Goal: Use online tool/utility: Utilize a website feature to perform a specific function

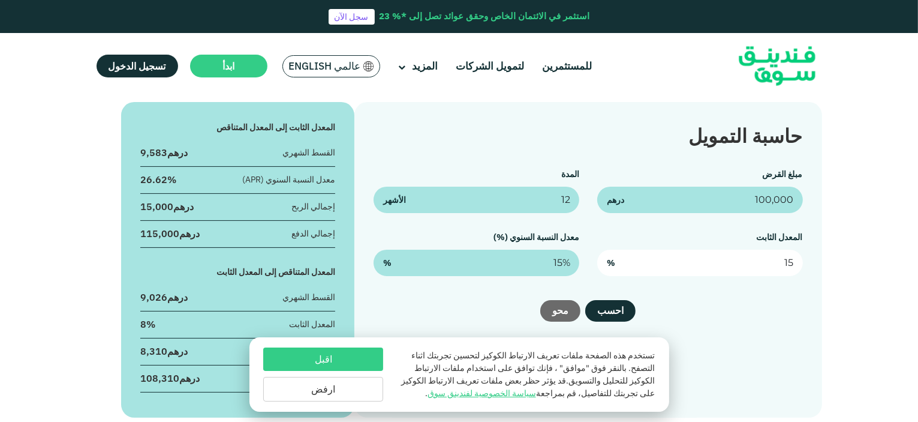
drag, startPoint x: 654, startPoint y: 258, endPoint x: 892, endPoint y: 253, distance: 238.2
click at [892, 253] on div "حاسبة التمويل مبلغ القرض 100,000 درهم المدة 12 الأشهر المعدل الثابت 15 % معدل ا…" at bounding box center [459, 260] width 918 height 316
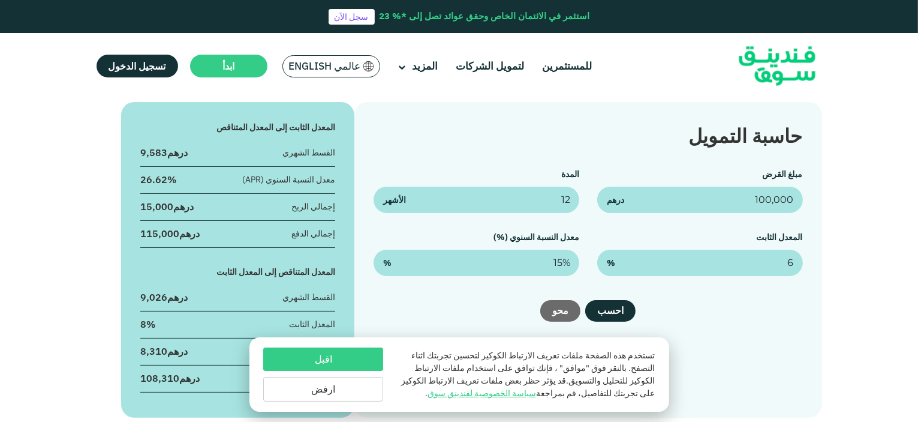
type input "6%"
click at [647, 173] on div "مبلغ القرض 100,000 درهم" at bounding box center [700, 190] width 206 height 45
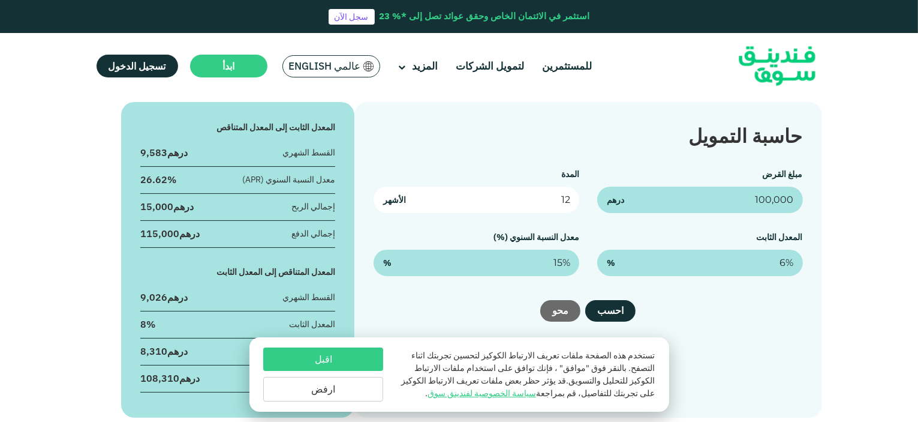
click at [560, 190] on input "12" at bounding box center [477, 200] width 206 height 26
drag, startPoint x: 552, startPoint y: 196, endPoint x: 621, endPoint y: 189, distance: 68.7
click at [621, 189] on div "مبلغ القرض 100,000 درهم المدة 12 الأشهر المعدل الثابت 6% % معدل النسبة السنوي (…" at bounding box center [588, 222] width 429 height 108
type input "24"
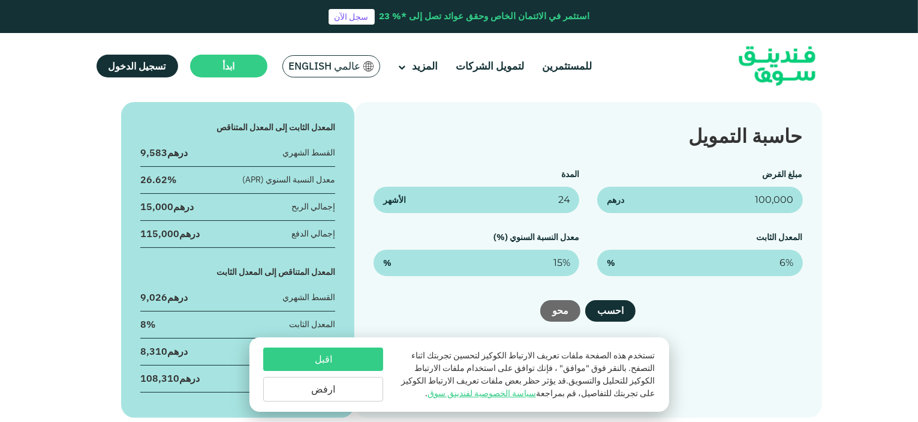
click at [569, 229] on div "مبلغ القرض 100,000 درهم المدة 24 الأشهر المعدل الثابت 6% % معدل النسبة السنوي (…" at bounding box center [588, 222] width 429 height 108
click at [700, 247] on div "المعدل الثابت 6% %" at bounding box center [700, 253] width 206 height 45
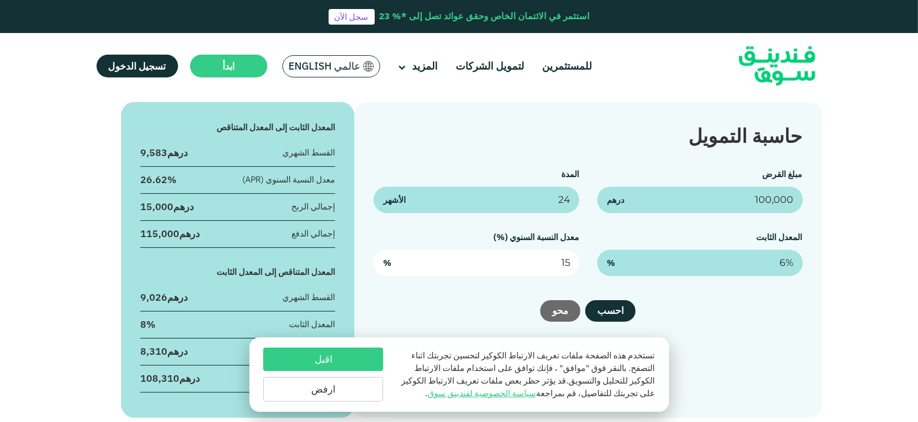
click at [489, 265] on input "15" at bounding box center [477, 263] width 206 height 26
drag, startPoint x: 512, startPoint y: 263, endPoint x: 691, endPoint y: 259, distance: 178.8
click at [690, 259] on div "مبلغ القرض 100,000 درهم المدة 24 الأشهر المعدل الثابت 6% % معدل النسبة السنوي (…" at bounding box center [588, 222] width 429 height 108
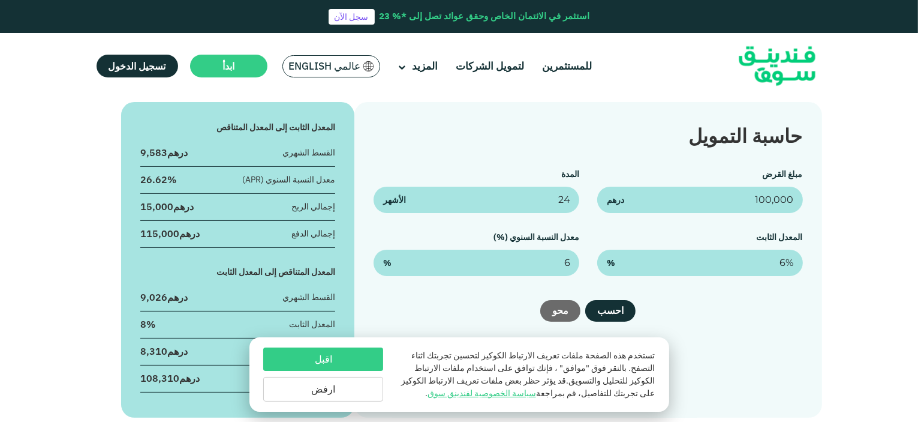
type input "6%"
click at [633, 311] on div "احسب [GEOGRAPHIC_DATA]" at bounding box center [588, 311] width 429 height 22
click at [609, 309] on button "احسب" at bounding box center [610, 311] width 50 height 22
drag, startPoint x: 651, startPoint y: 304, endPoint x: 626, endPoint y: 311, distance: 26.2
click at [650, 307] on div "احسب [GEOGRAPHIC_DATA]" at bounding box center [588, 311] width 429 height 22
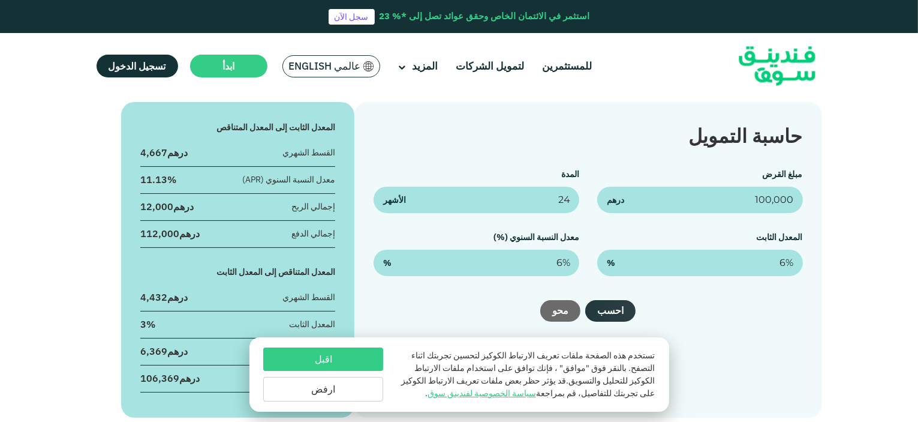
click at [626, 311] on button "احسب" at bounding box center [610, 311] width 50 height 22
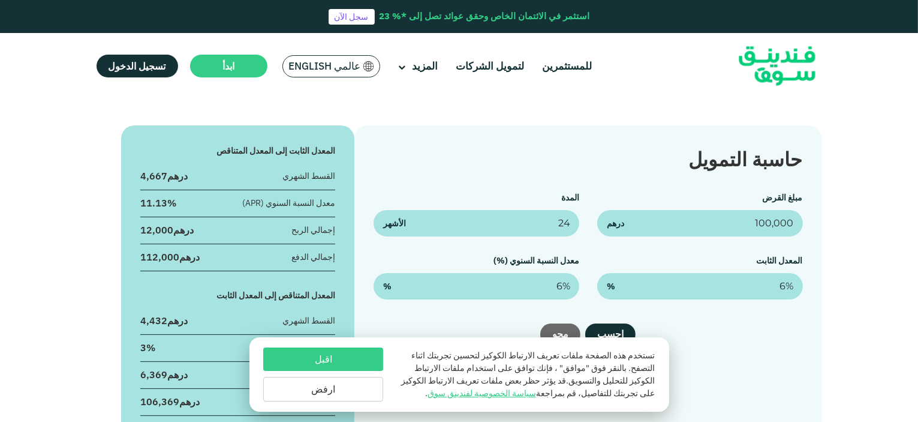
scroll to position [180, 0]
